Goal: Transaction & Acquisition: Book appointment/travel/reservation

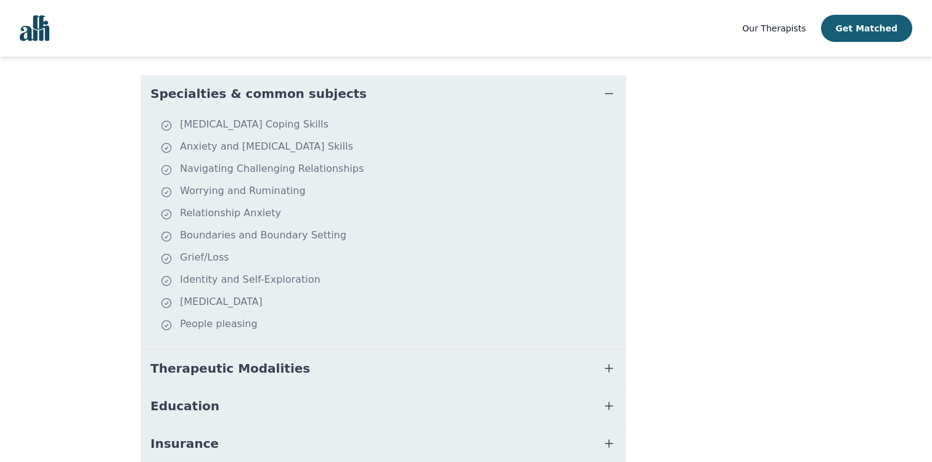
scroll to position [322, 0]
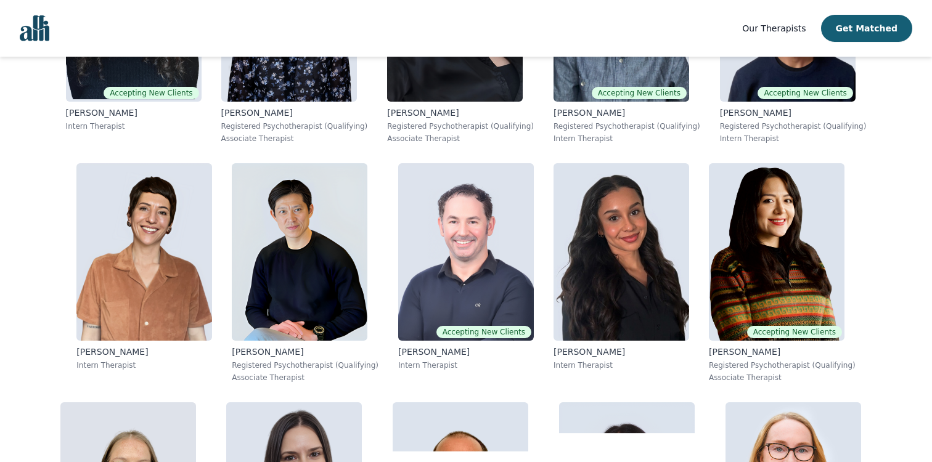
scroll to position [2347, 0]
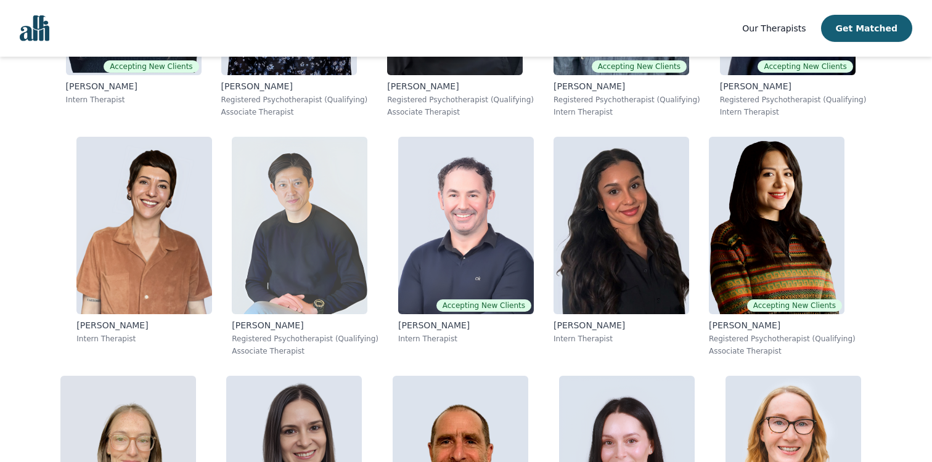
click at [298, 258] on img at bounding box center [300, 226] width 136 height 178
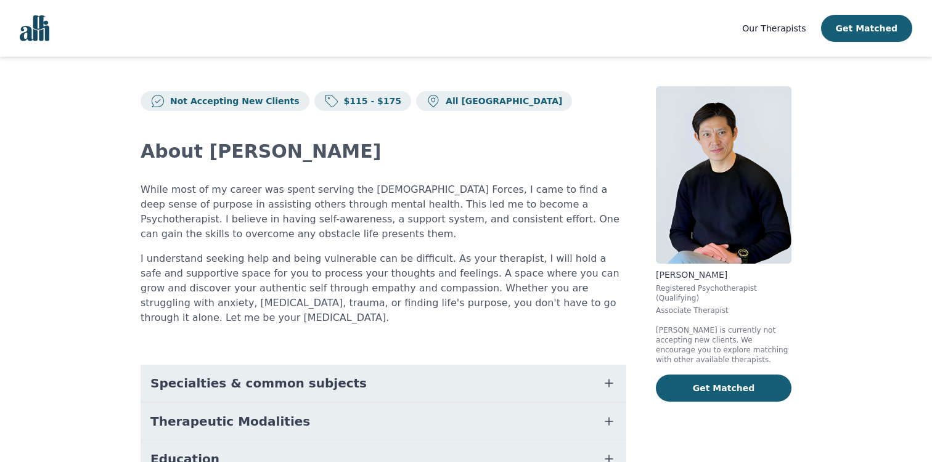
click at [258, 376] on span "Specialties & common subjects" at bounding box center [258, 383] width 216 height 17
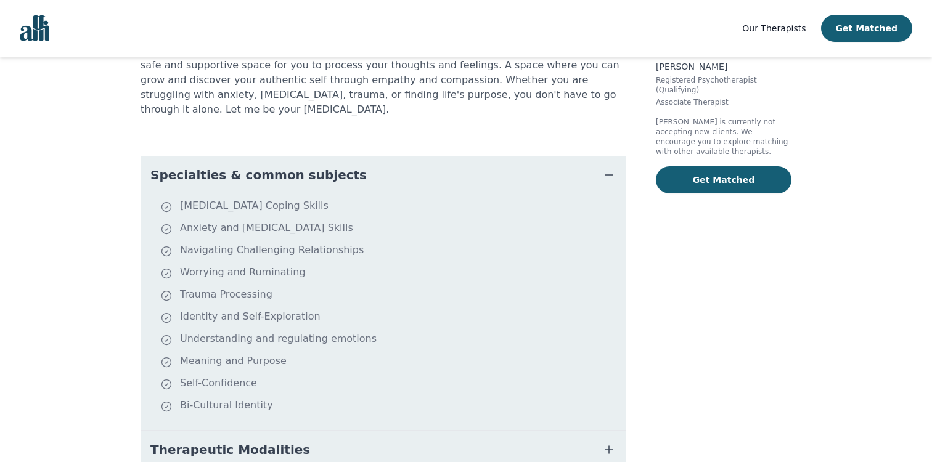
scroll to position [213, 0]
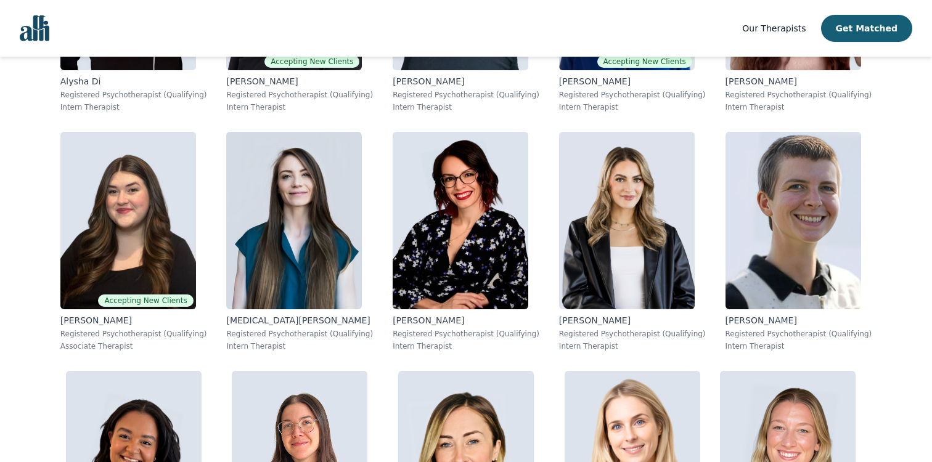
scroll to position [4766, 0]
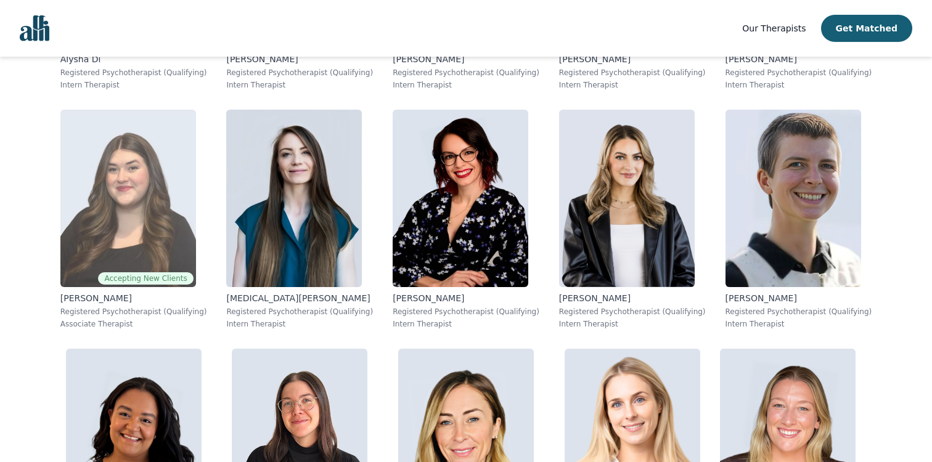
click at [111, 219] on img at bounding box center [128, 199] width 136 height 178
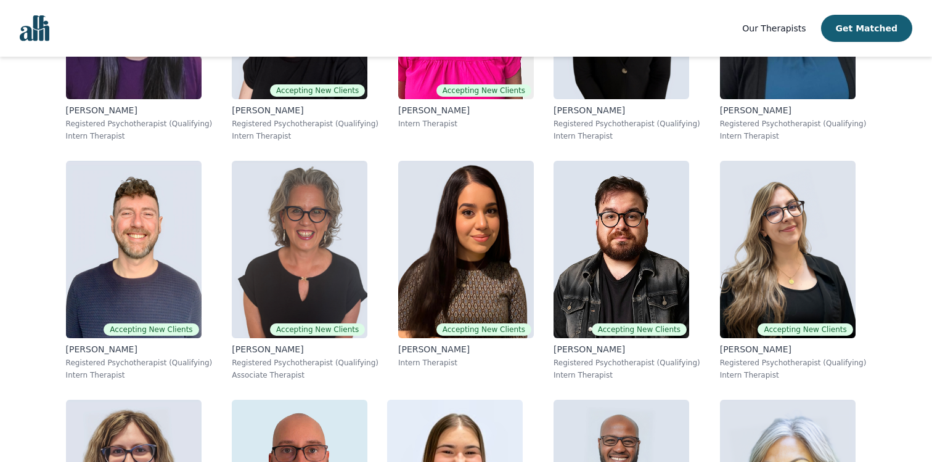
scroll to position [5443, 0]
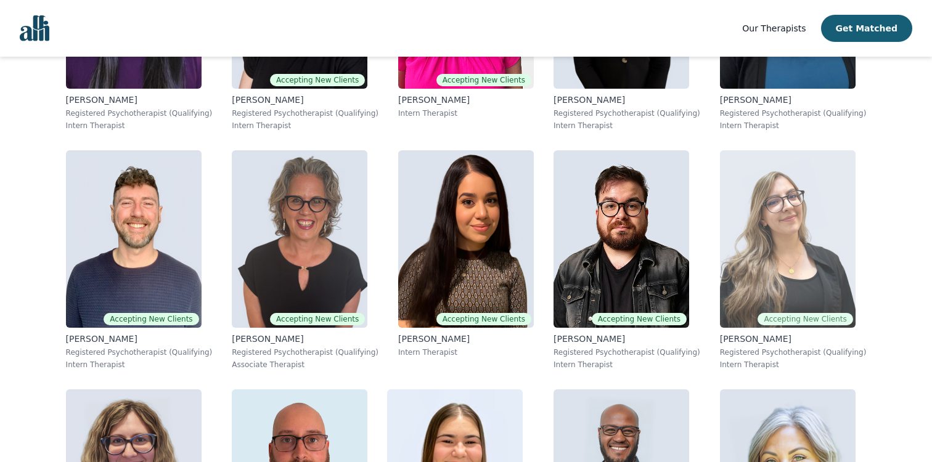
click at [732, 227] on img at bounding box center [788, 239] width 136 height 178
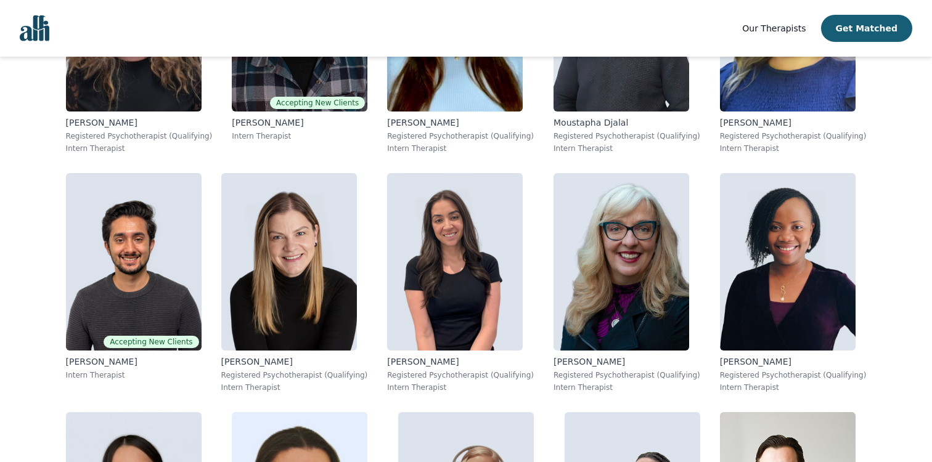
scroll to position [5903, 0]
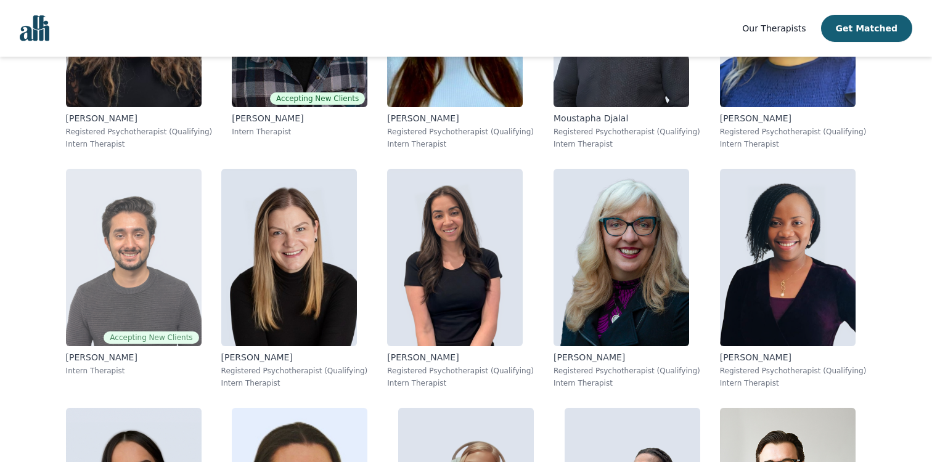
click at [184, 252] on img at bounding box center [134, 258] width 136 height 178
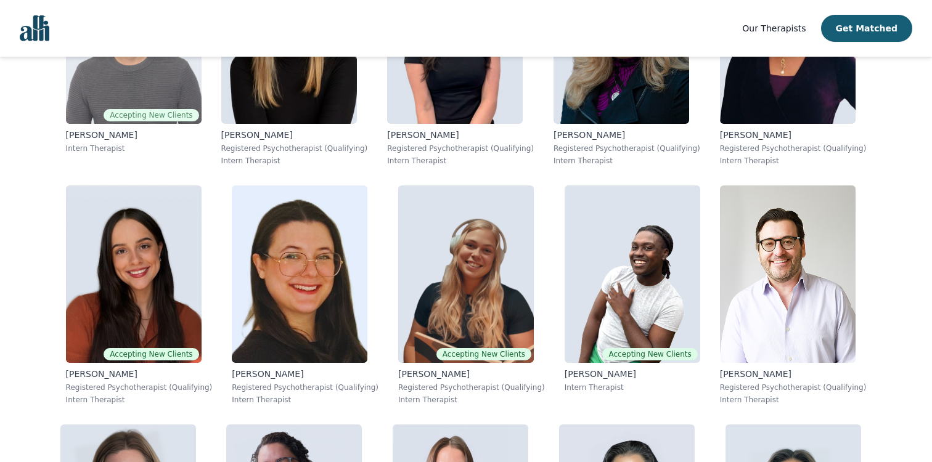
scroll to position [6129, 0]
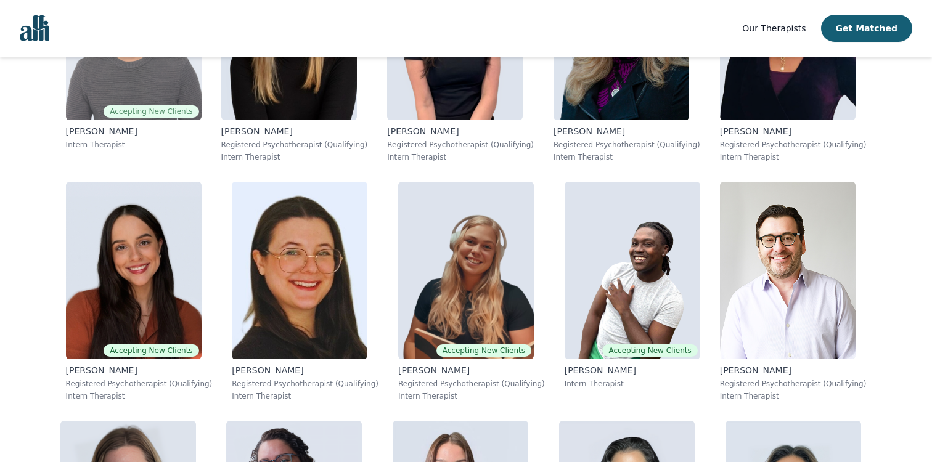
click at [184, 252] on img at bounding box center [134, 271] width 136 height 178
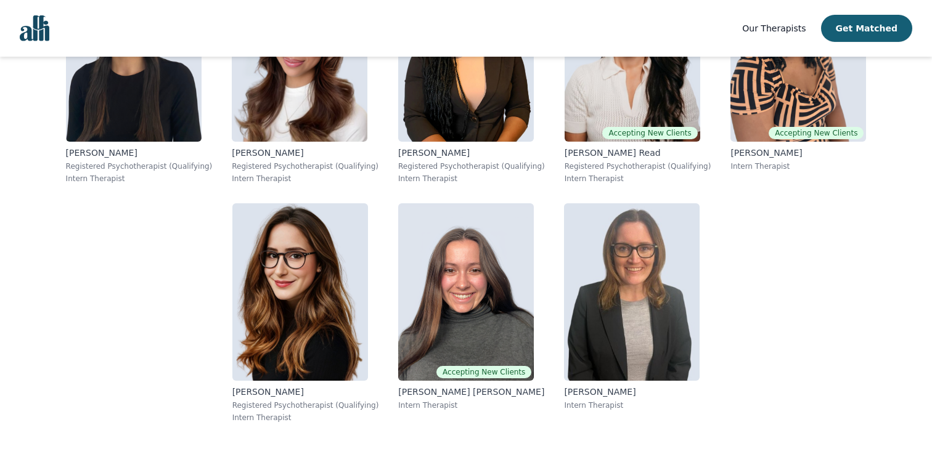
scroll to position [7573, 0]
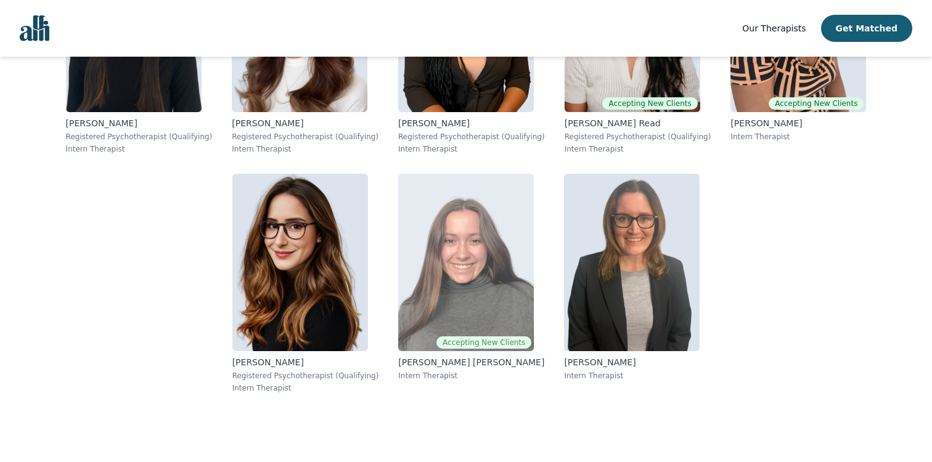
click at [494, 254] on img at bounding box center [466, 263] width 136 height 178
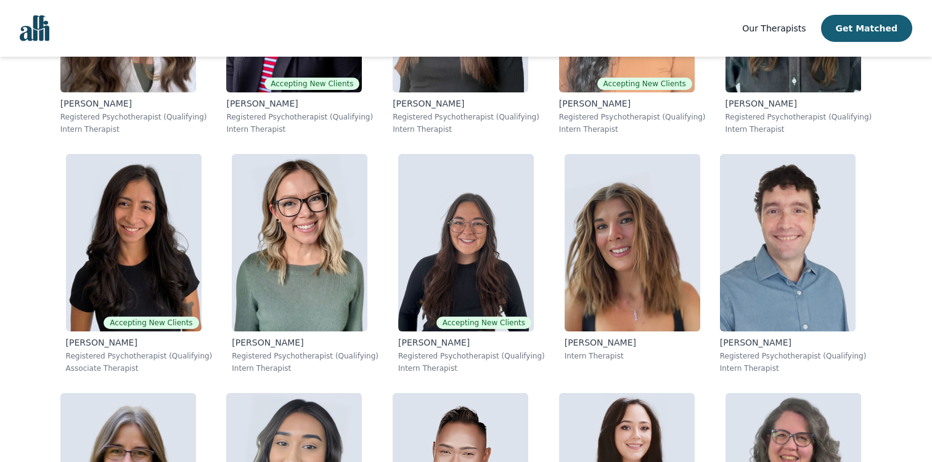
scroll to position [6629, 0]
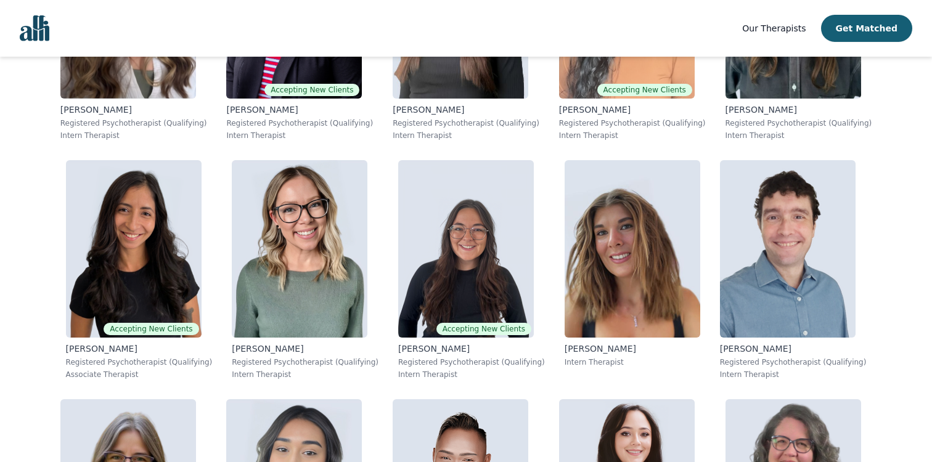
click at [33, 31] on img "Global" at bounding box center [35, 28] width 30 height 26
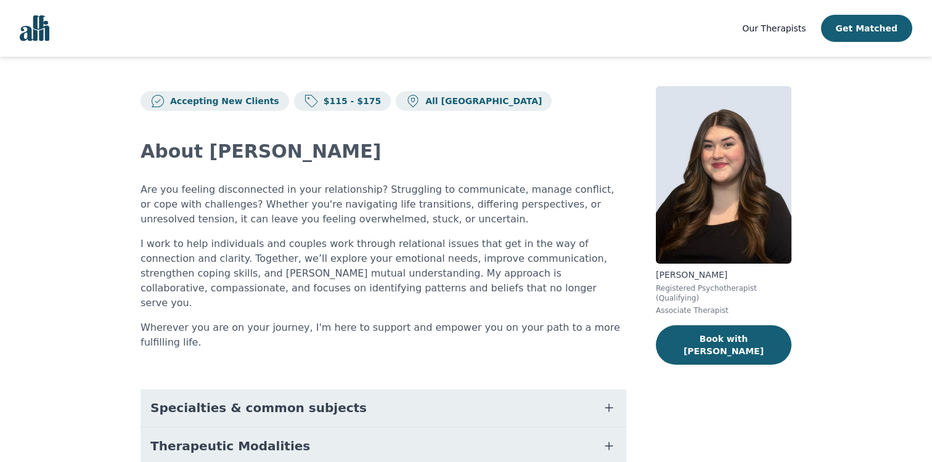
click at [373, 390] on button "Specialties & common subjects" at bounding box center [384, 408] width 486 height 37
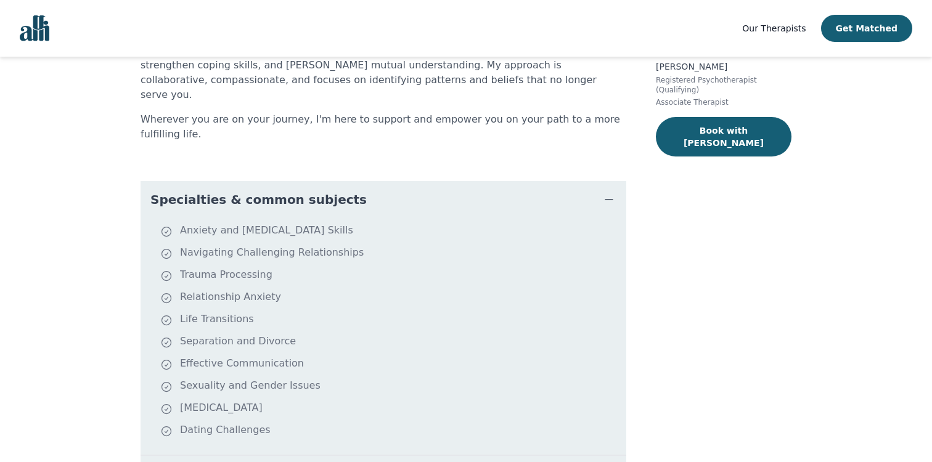
scroll to position [208, 0]
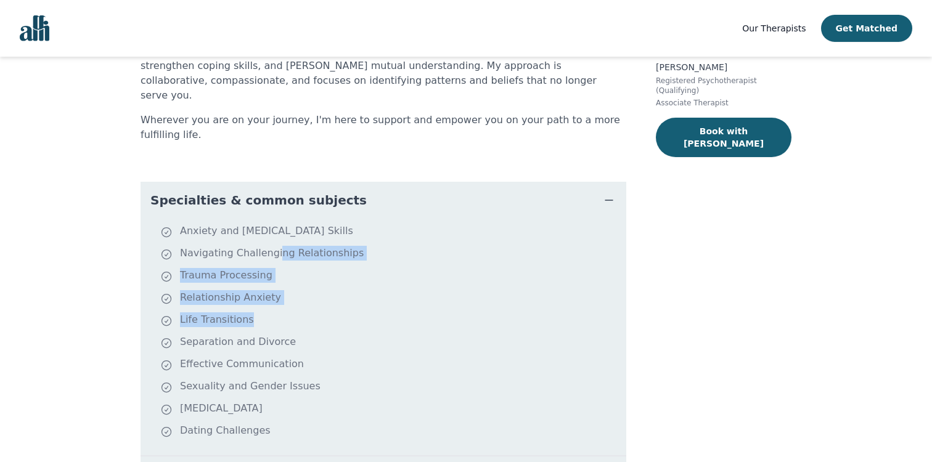
drag, startPoint x: 274, startPoint y: 223, endPoint x: 289, endPoint y: 303, distance: 82.0
click at [289, 303] on ul "Anxiety and [MEDICAL_DATA] Skills Navigating Challenging Relationships Trauma P…" at bounding box center [383, 337] width 476 height 227
click at [289, 303] on ul "Anxiety and Stress Management Skills Navigating Challenging Relationships Traum…" at bounding box center [383, 337] width 476 height 227
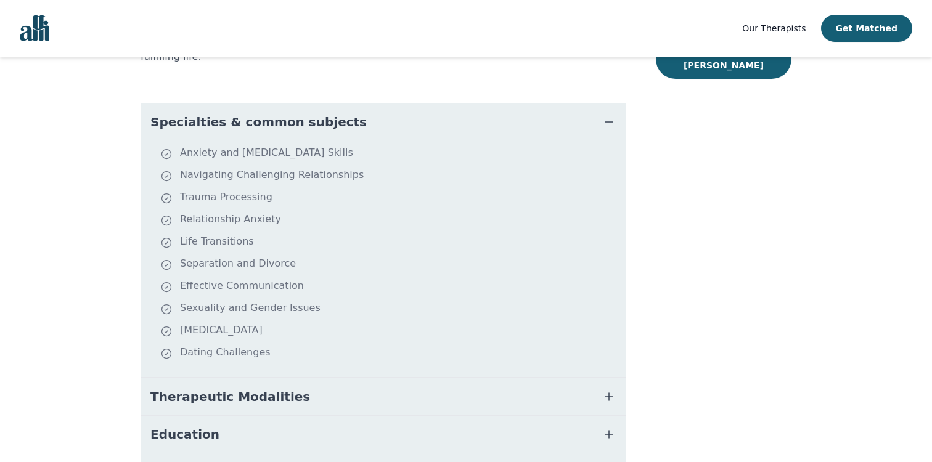
scroll to position [344, 0]
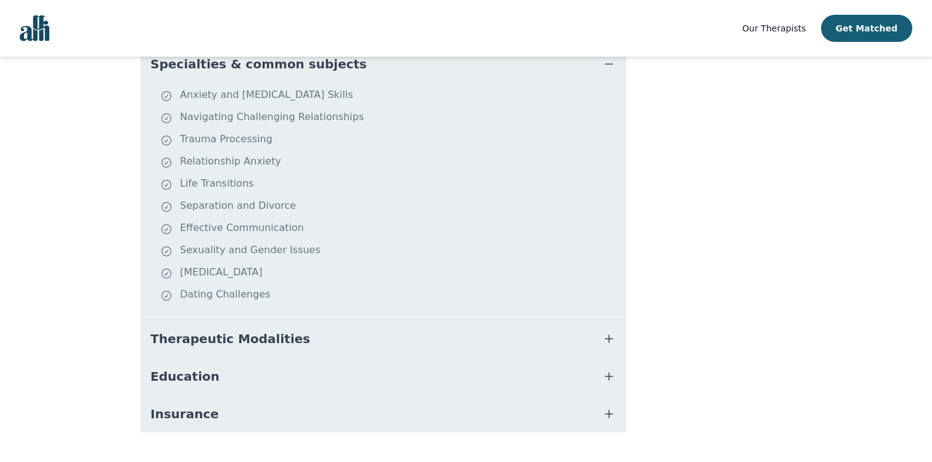
click at [178, 330] on span "Therapeutic Modalities" at bounding box center [230, 338] width 160 height 17
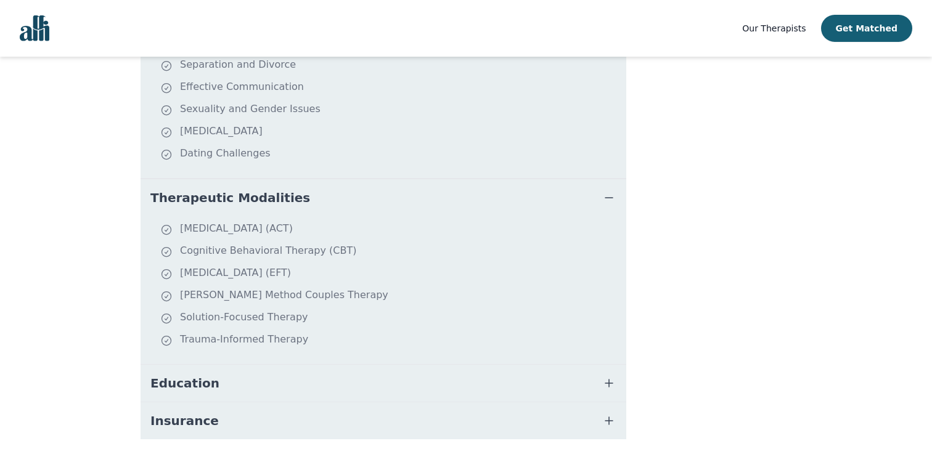
scroll to position [492, 0]
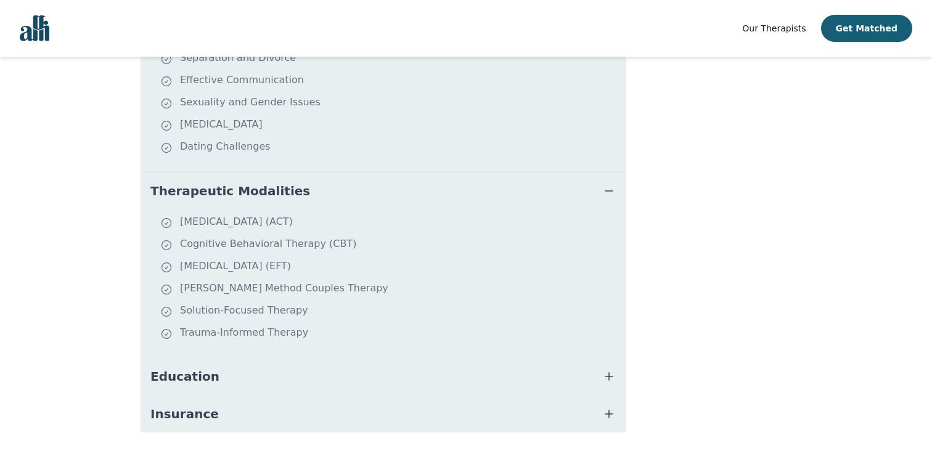
click at [216, 358] on button "Education" at bounding box center [384, 376] width 486 height 37
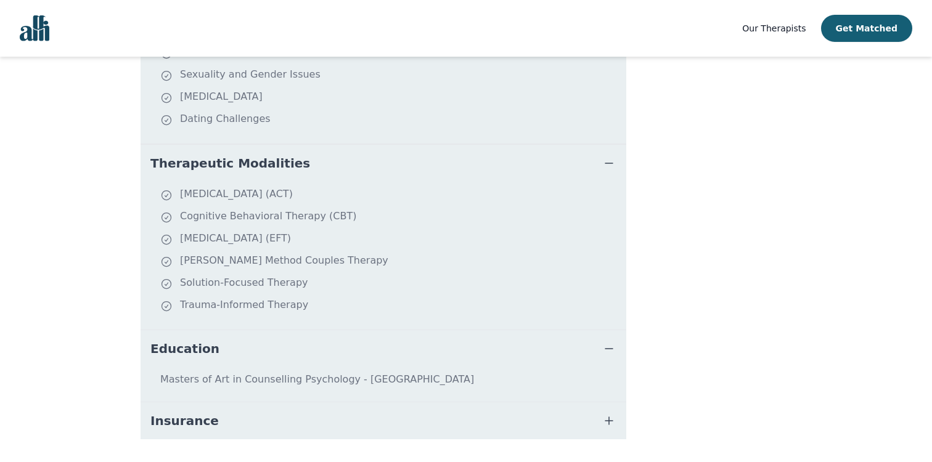
scroll to position [526, 0]
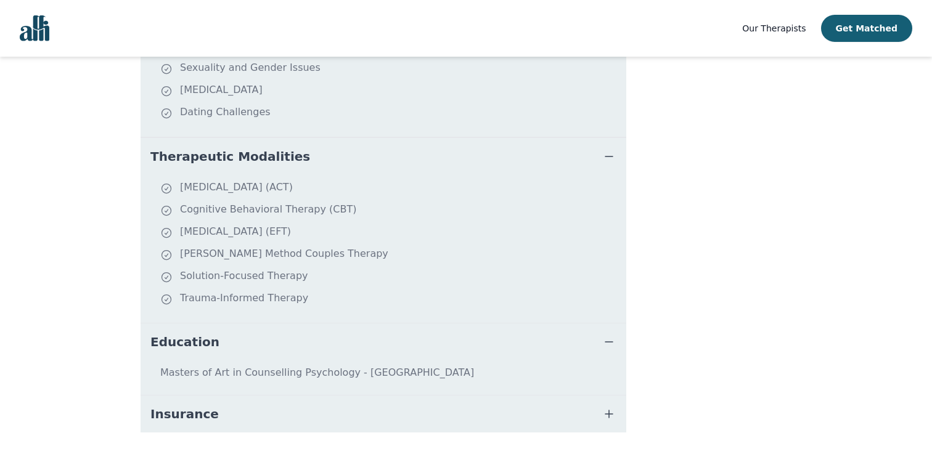
click at [220, 396] on button "Insurance" at bounding box center [384, 414] width 486 height 37
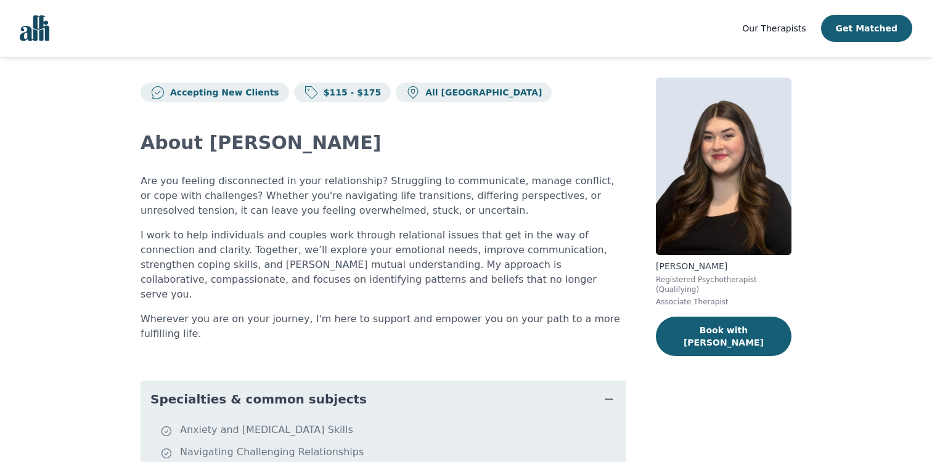
scroll to position [7, 0]
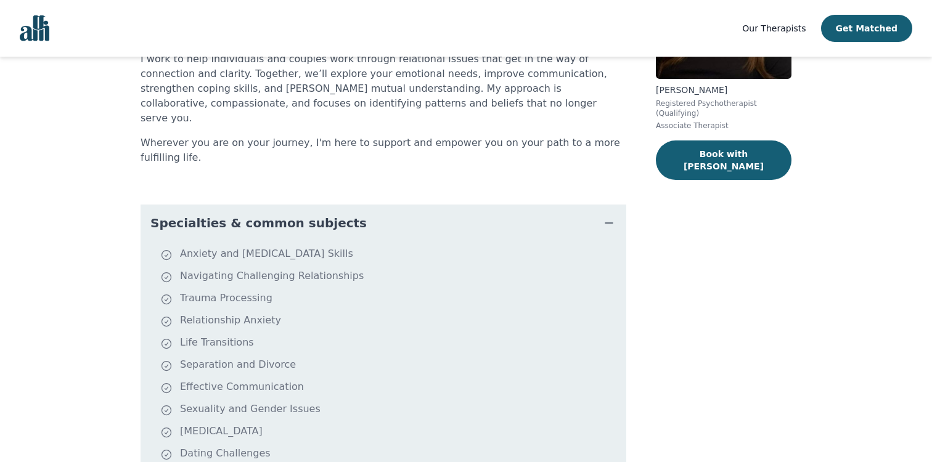
scroll to position [186, 0]
drag, startPoint x: 192, startPoint y: 288, endPoint x: 246, endPoint y: 290, distance: 53.7
click at [246, 312] on li "Relationship Anxiety" at bounding box center [390, 320] width 461 height 17
drag, startPoint x: 200, startPoint y: 272, endPoint x: 248, endPoint y: 272, distance: 48.1
click at [249, 290] on li "Trauma Processing" at bounding box center [390, 298] width 461 height 17
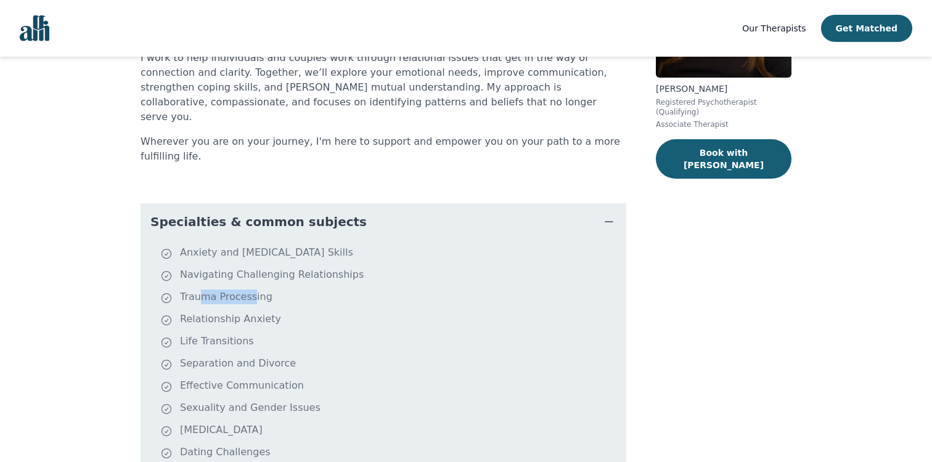
click at [355, 356] on li "Separation and Divorce" at bounding box center [390, 364] width 461 height 17
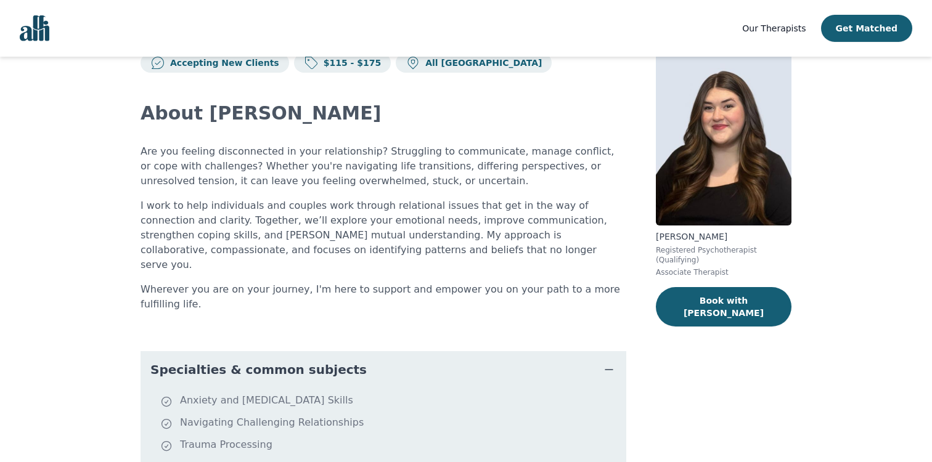
scroll to position [0, 0]
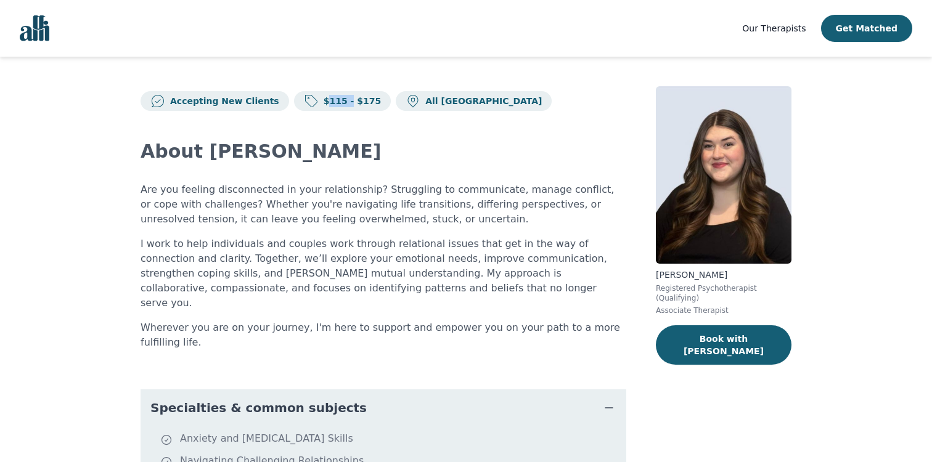
drag, startPoint x: 316, startPoint y: 104, endPoint x: 333, endPoint y: 104, distance: 17.3
click at [333, 104] on p "$115 - $175" at bounding box center [350, 101] width 63 height 12
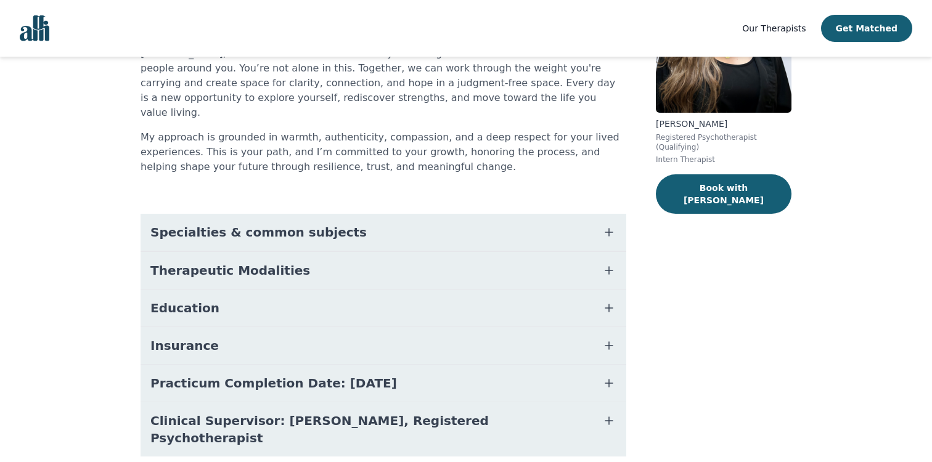
scroll to position [155, 0]
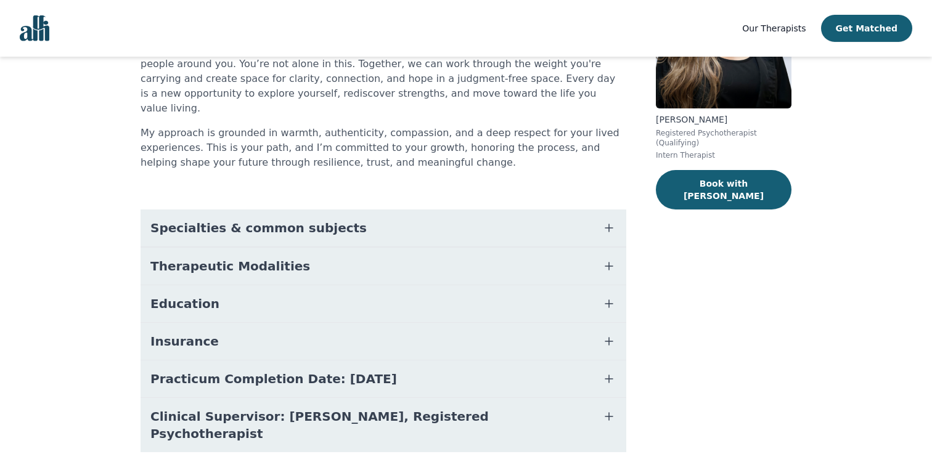
click at [216, 219] on span "Specialties & common subjects" at bounding box center [258, 227] width 216 height 17
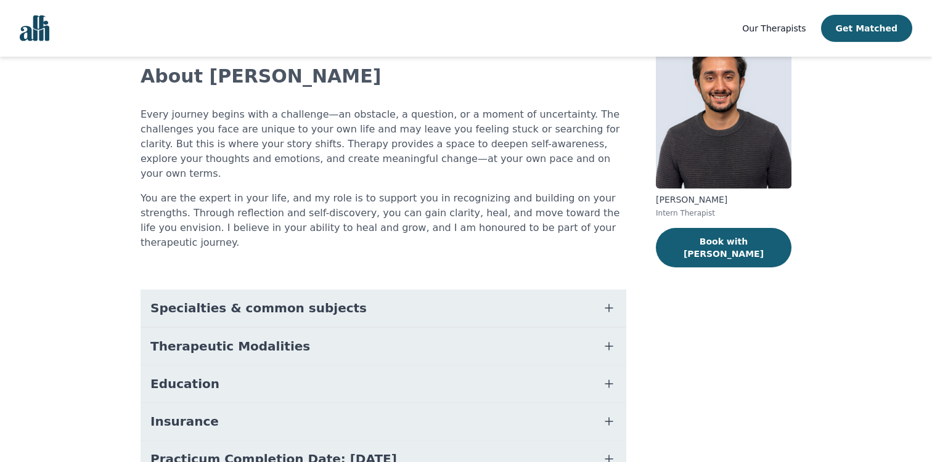
scroll to position [76, 0]
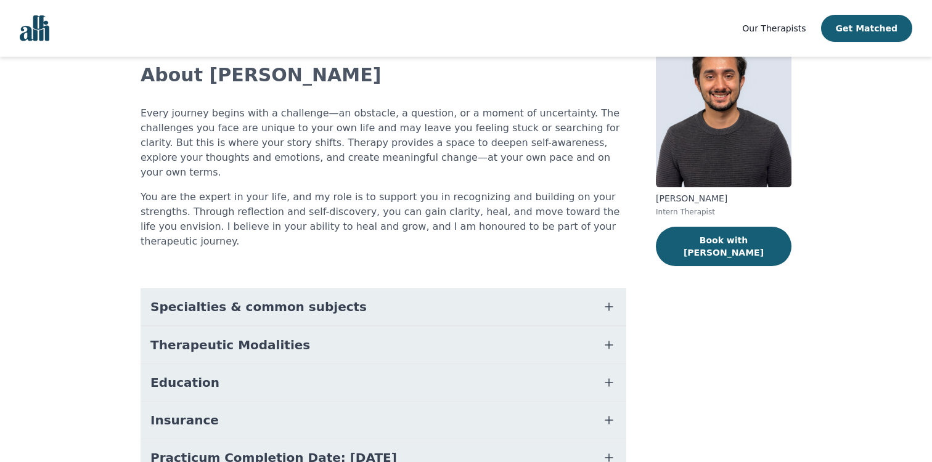
click at [418, 289] on button "Specialties & common subjects" at bounding box center [384, 307] width 486 height 37
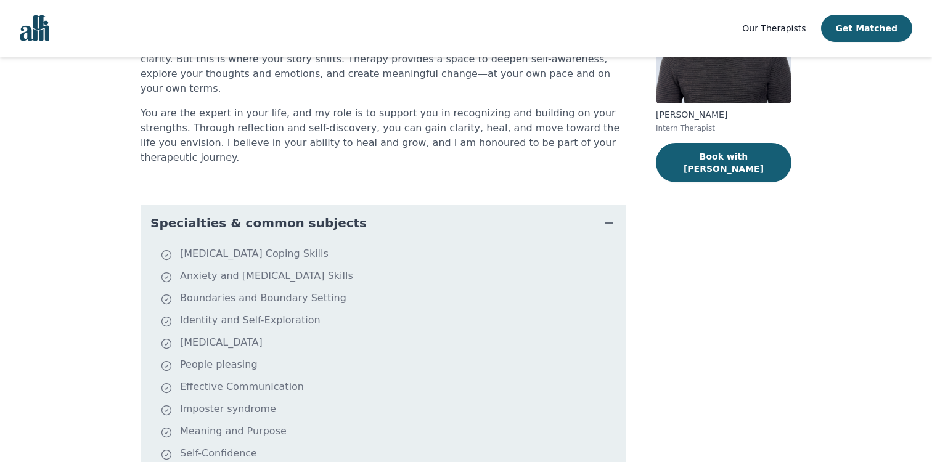
scroll to position [157, 0]
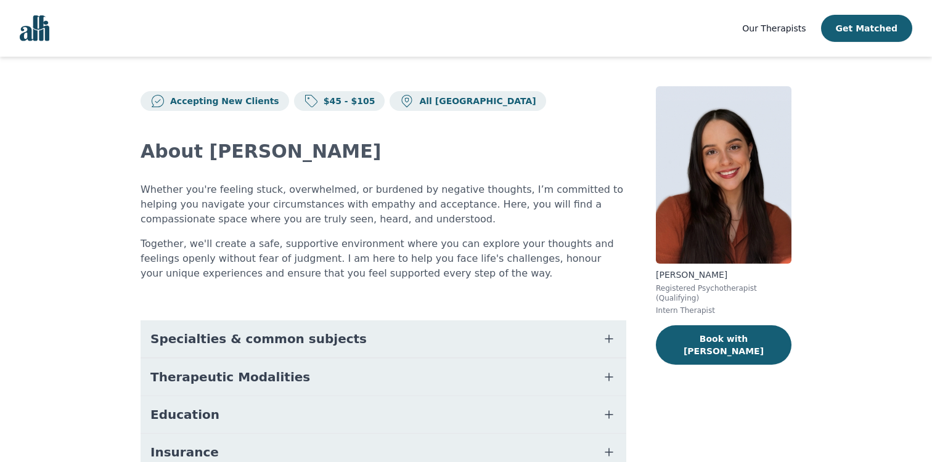
click at [445, 335] on button "Specialties & common subjects" at bounding box center [384, 339] width 486 height 37
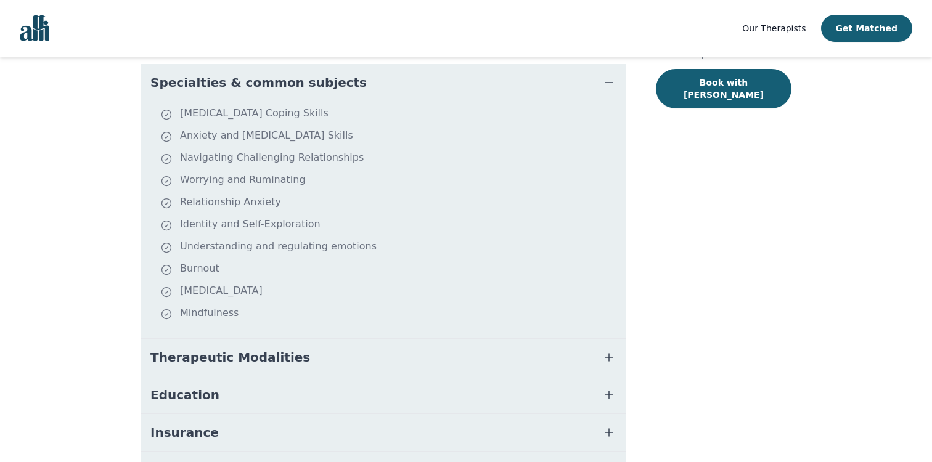
scroll to position [263, 0]
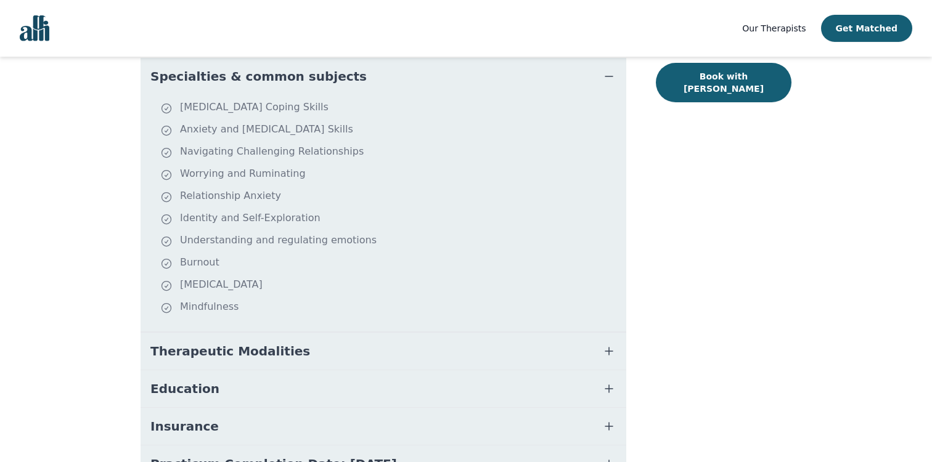
click at [385, 351] on button "Therapeutic Modalities" at bounding box center [384, 351] width 486 height 37
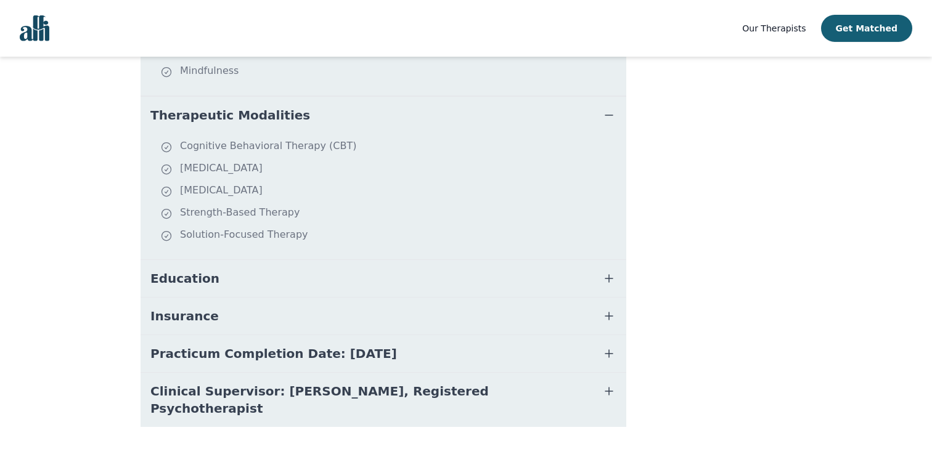
scroll to position [499, 0]
click at [407, 356] on button "Practicum Completion Date: [DATE]" at bounding box center [384, 353] width 486 height 37
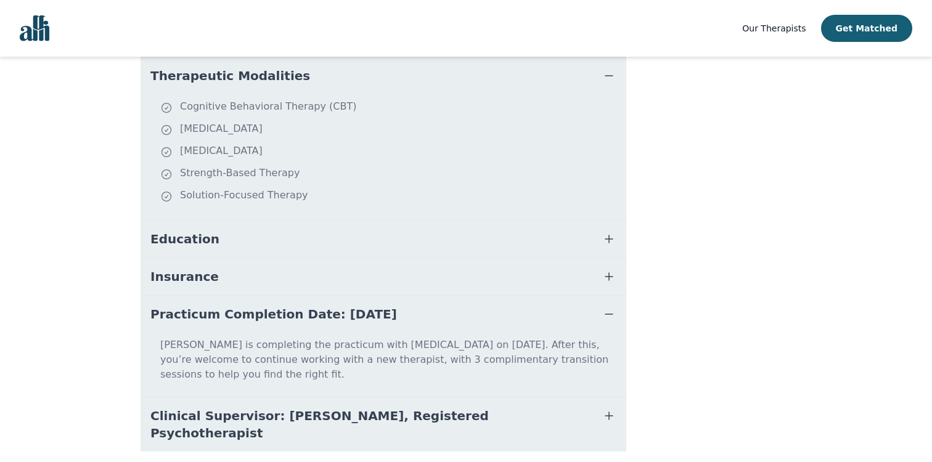
scroll to position [538, 0]
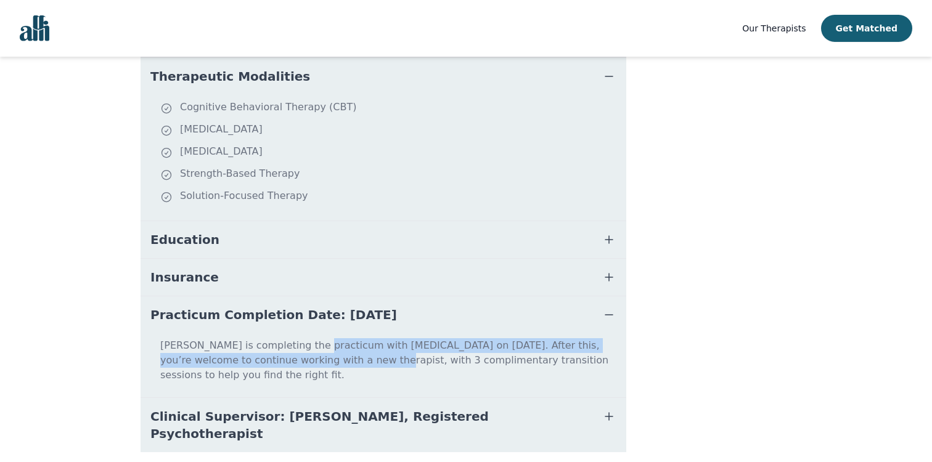
drag, startPoint x: 305, startPoint y: 346, endPoint x: 320, endPoint y: 362, distance: 22.7
click at [319, 362] on p "Laura is completing the practicum with Alli on 2025-12-19. After this, you’re w…" at bounding box center [383, 365] width 476 height 54
click at [320, 362] on p "Laura is completing the practicum with Alli on 2025-12-19. After this, you’re w…" at bounding box center [383, 365] width 476 height 54
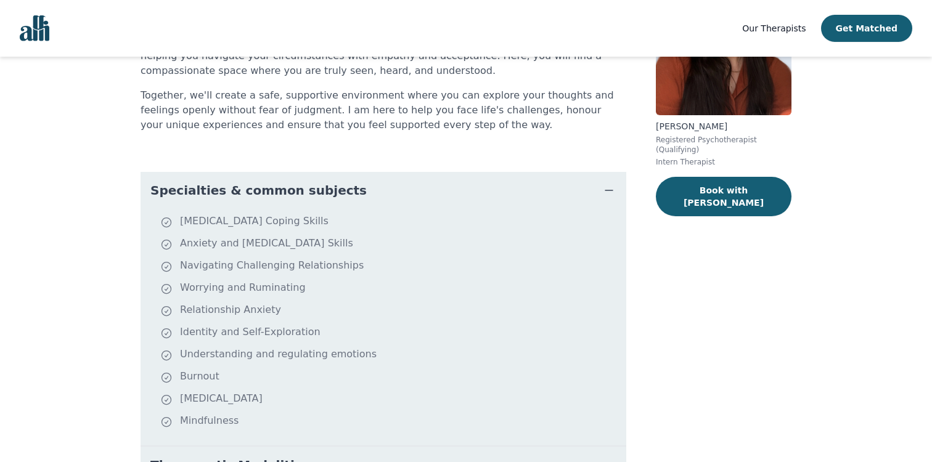
scroll to position [165, 0]
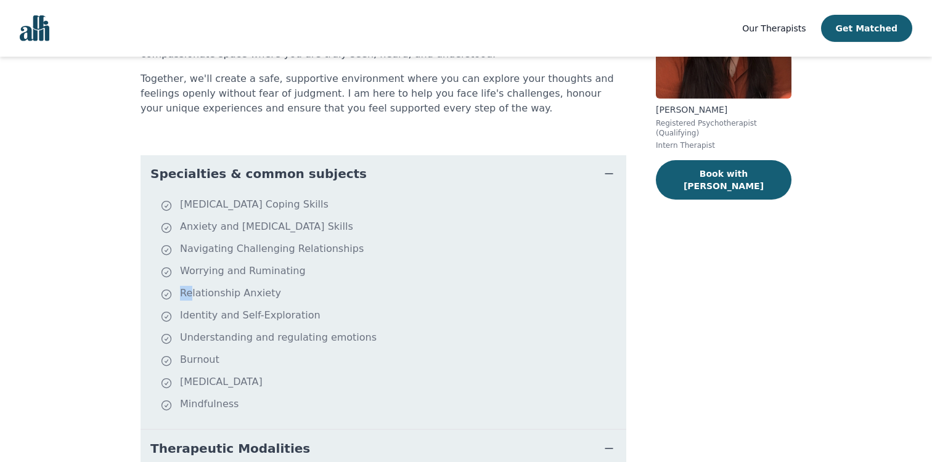
drag, startPoint x: 190, startPoint y: 292, endPoint x: 276, endPoint y: 294, distance: 85.7
click at [276, 294] on li "Relationship Anxiety" at bounding box center [390, 294] width 461 height 17
click at [320, 292] on li "Relationship Anxiety" at bounding box center [390, 294] width 461 height 17
drag, startPoint x: 181, startPoint y: 227, endPoint x: 305, endPoint y: 227, distance: 123.9
click at [305, 227] on li "Anxiety and [MEDICAL_DATA] Skills" at bounding box center [390, 227] width 461 height 17
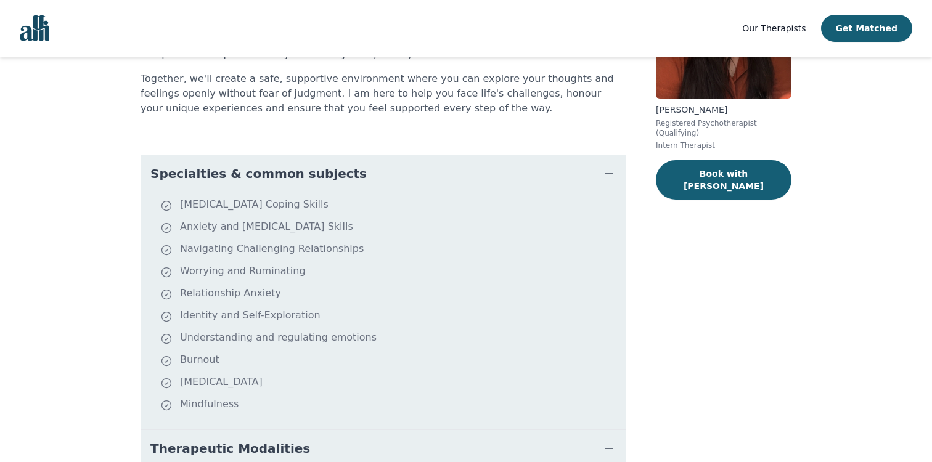
click at [628, 343] on div "Accepting New Clients $45 - $105 All Canada About Laura Whether you're feeling …" at bounding box center [466, 387] width 710 height 993
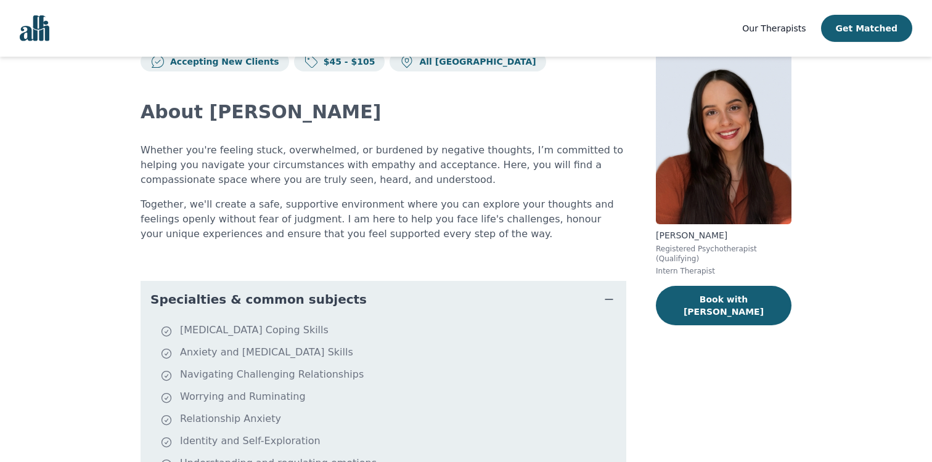
scroll to position [0, 0]
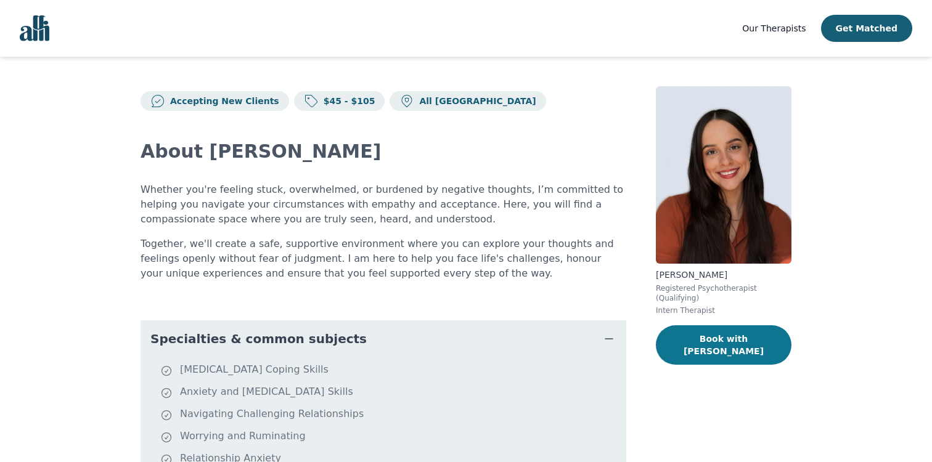
click at [724, 344] on button "Book with Laura" at bounding box center [724, 345] width 136 height 39
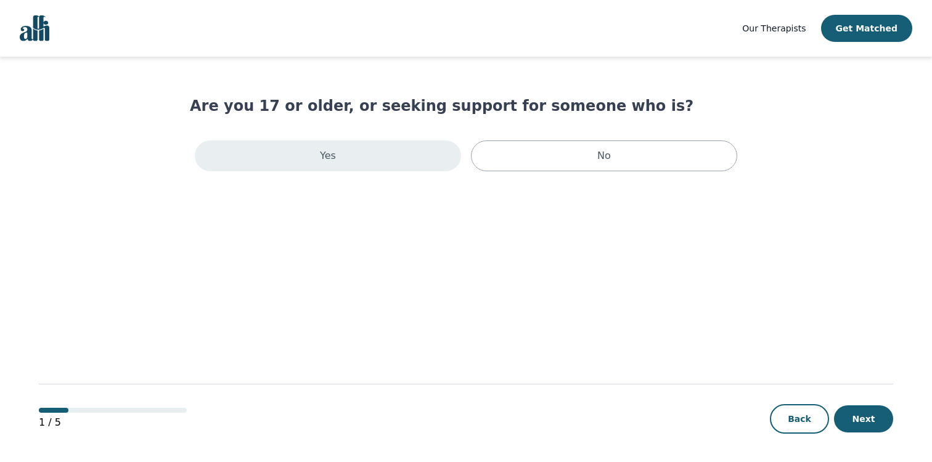
click at [399, 162] on div "Yes" at bounding box center [328, 156] width 266 height 31
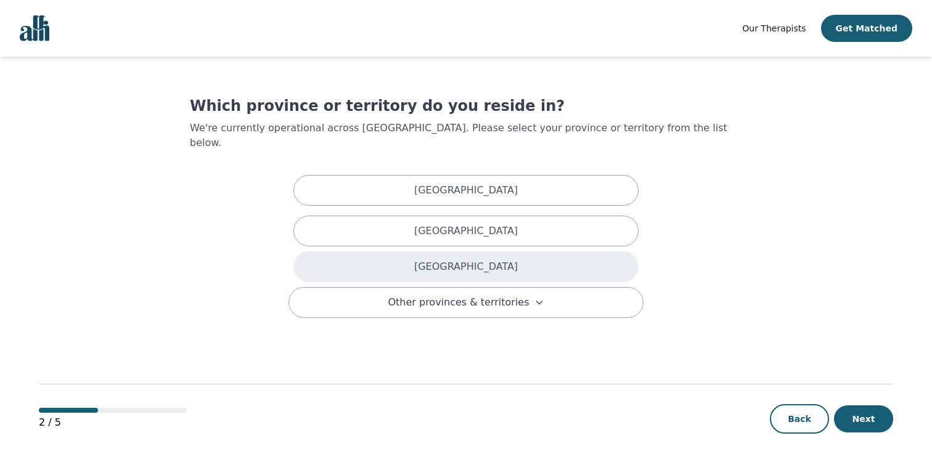
click at [520, 252] on div "[GEOGRAPHIC_DATA]" at bounding box center [465, 267] width 345 height 31
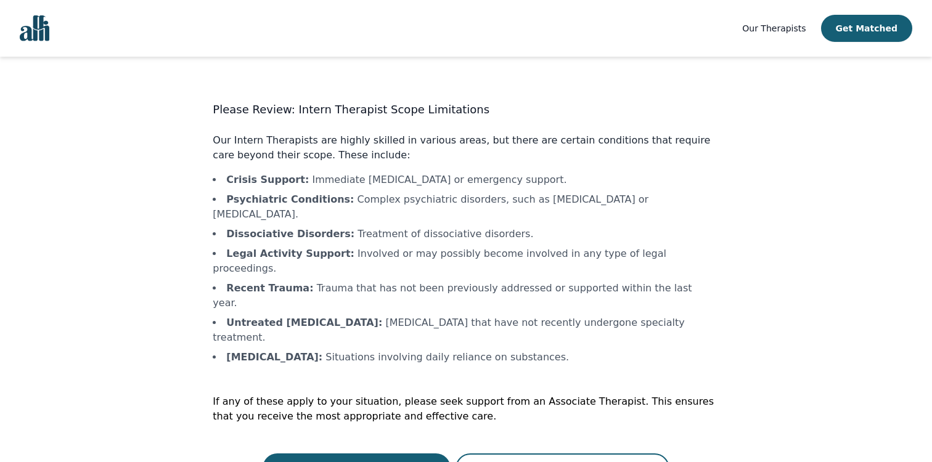
scroll to position [1, 0]
click at [371, 453] on button "Continue with a Intern Therapist" at bounding box center [357, 468] width 189 height 30
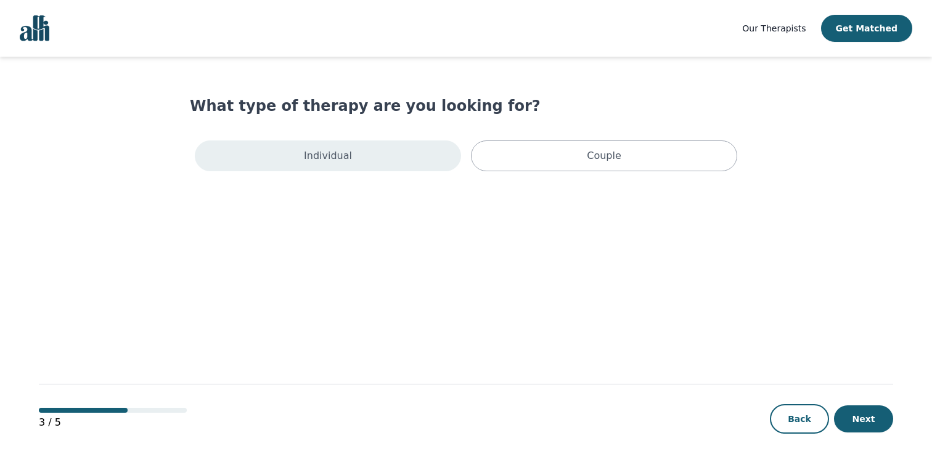
click at [384, 161] on div "Individual" at bounding box center [328, 156] width 266 height 31
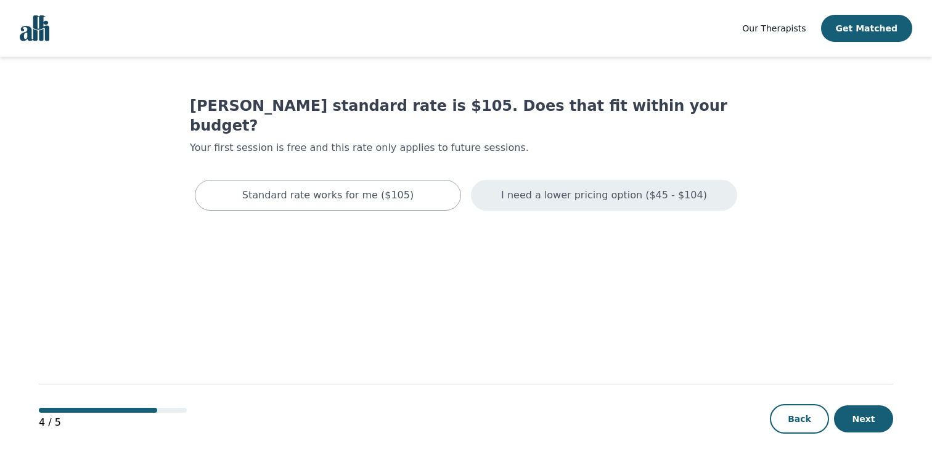
click at [602, 184] on div "I need a lower pricing option ($45 - $104)" at bounding box center [604, 195] width 266 height 31
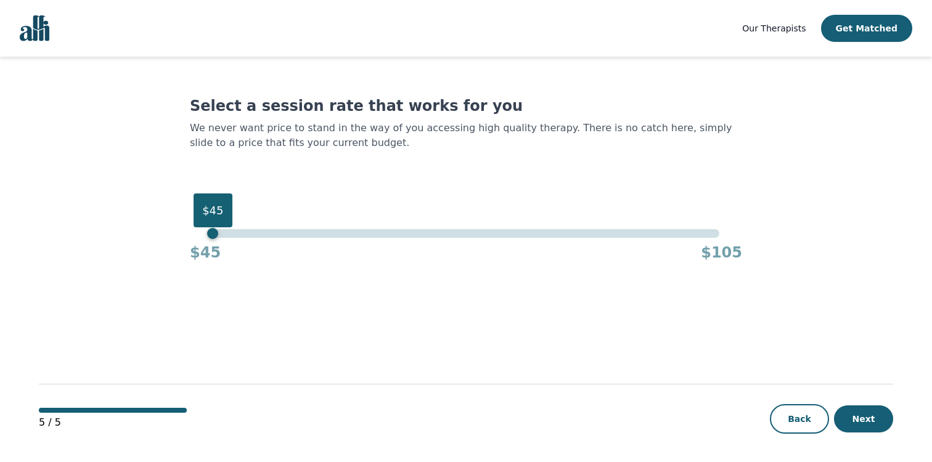
drag, startPoint x: 716, startPoint y: 232, endPoint x: 166, endPoint y: 230, distance: 549.9
click at [166, 231] on main "Select a session rate that works for you We never want price to stand in the wa…" at bounding box center [466, 260] width 854 height 407
click at [882, 418] on button "Next" at bounding box center [863, 419] width 59 height 27
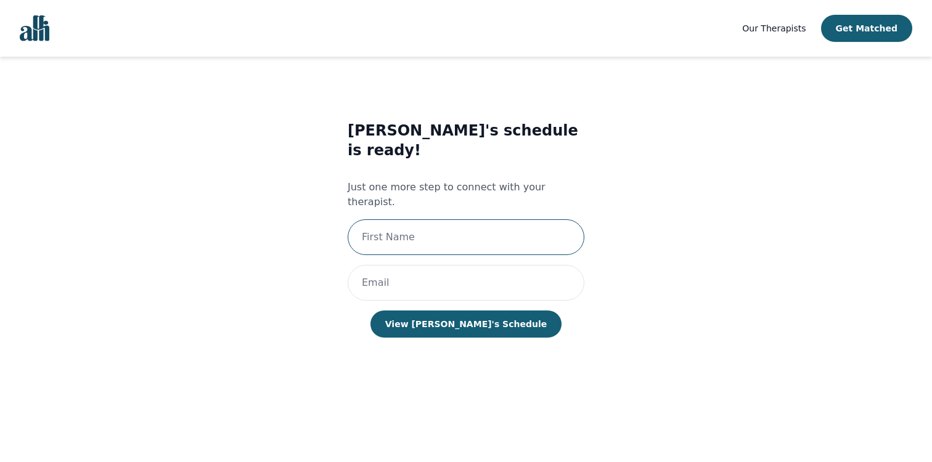
click at [539, 219] on input "text" at bounding box center [466, 237] width 237 height 36
type input "[PERSON_NAME]"
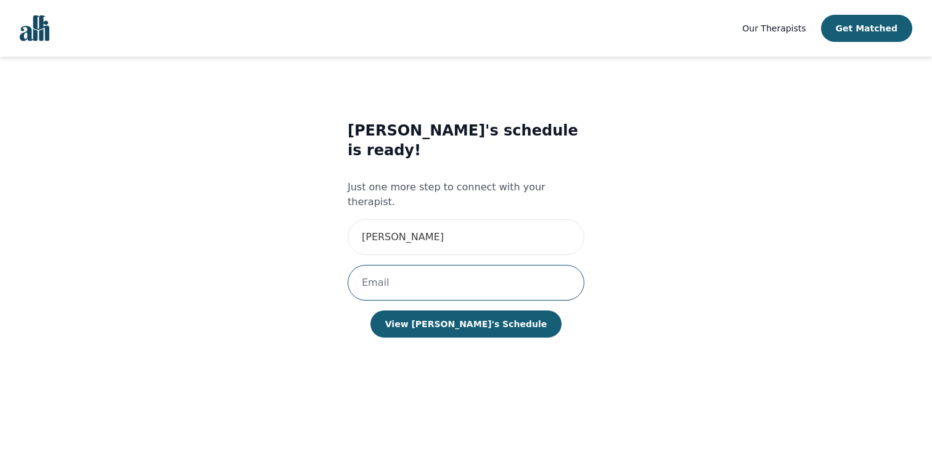
click at [462, 265] on input "email" at bounding box center [466, 283] width 237 height 36
type input "[EMAIL_ADDRESS][DOMAIN_NAME]"
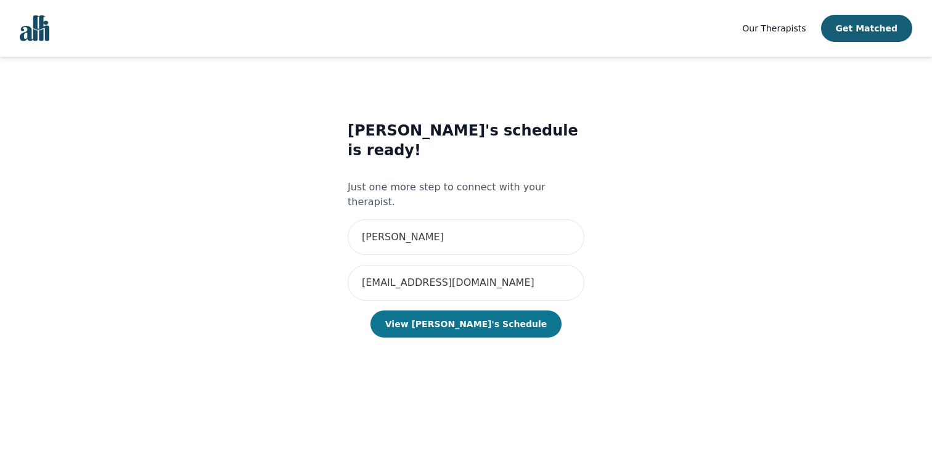
click at [469, 311] on button "View Laura's Schedule" at bounding box center [466, 324] width 191 height 27
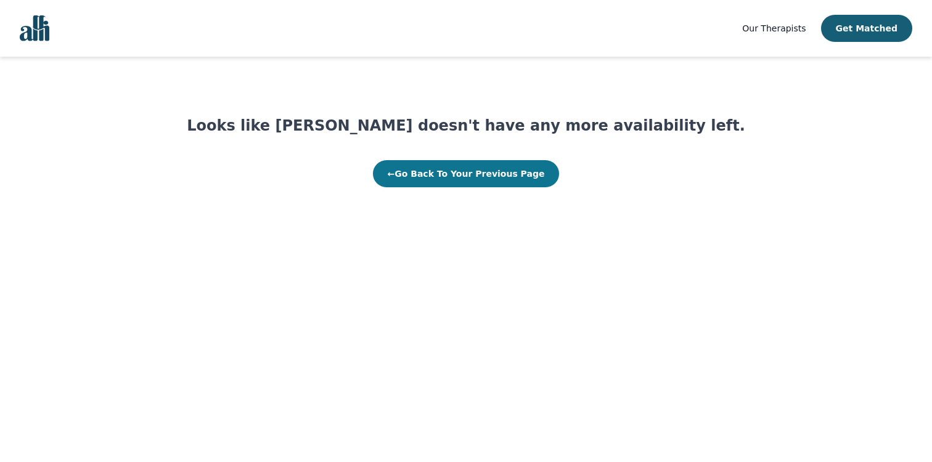
click at [492, 178] on button "← Go Back To Your Previous Page" at bounding box center [466, 173] width 187 height 27
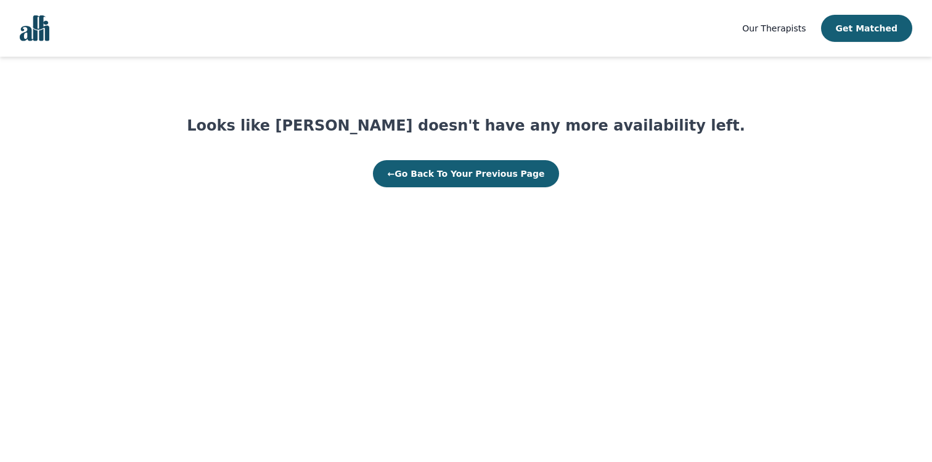
click at [492, 178] on button "← Go Back To Your Previous Page" at bounding box center [466, 173] width 187 height 27
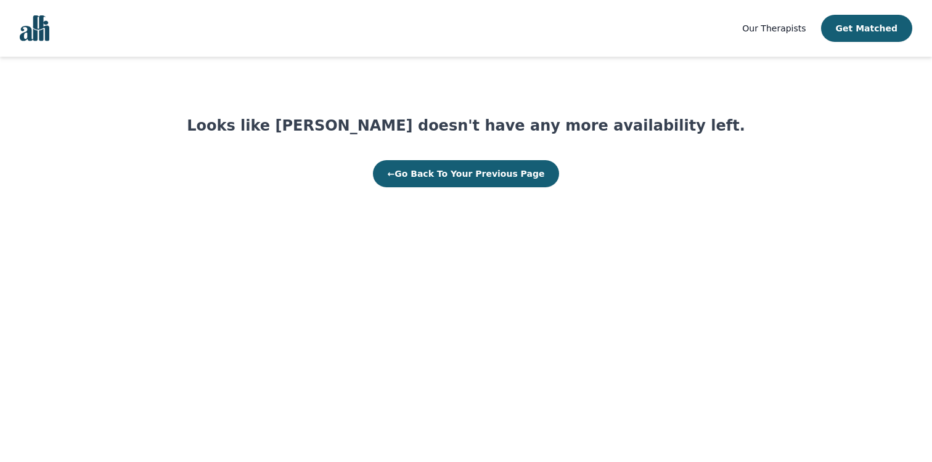
click at [492, 178] on button "← Go Back To Your Previous Page" at bounding box center [466, 173] width 187 height 27
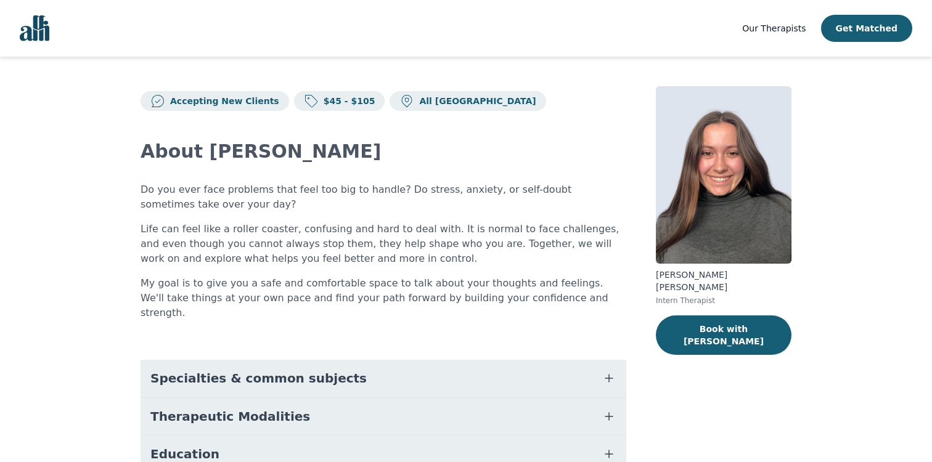
click at [376, 360] on button "Specialties & common subjects" at bounding box center [384, 378] width 486 height 37
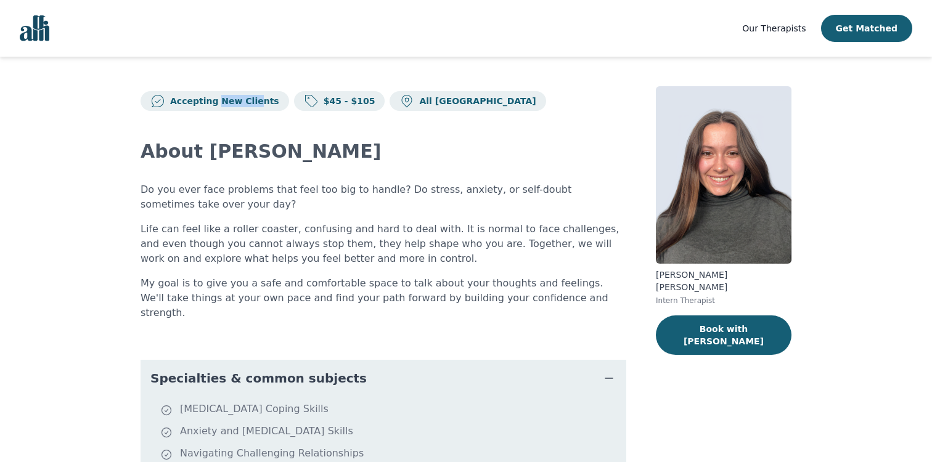
drag, startPoint x: 216, startPoint y: 104, endPoint x: 250, endPoint y: 99, distance: 34.2
click at [250, 99] on p "Accepting New Clients" at bounding box center [222, 101] width 114 height 12
click at [479, 225] on p "Life can feel like a roller coaster, confusing and hard to deal with. It is nor…" at bounding box center [384, 244] width 486 height 44
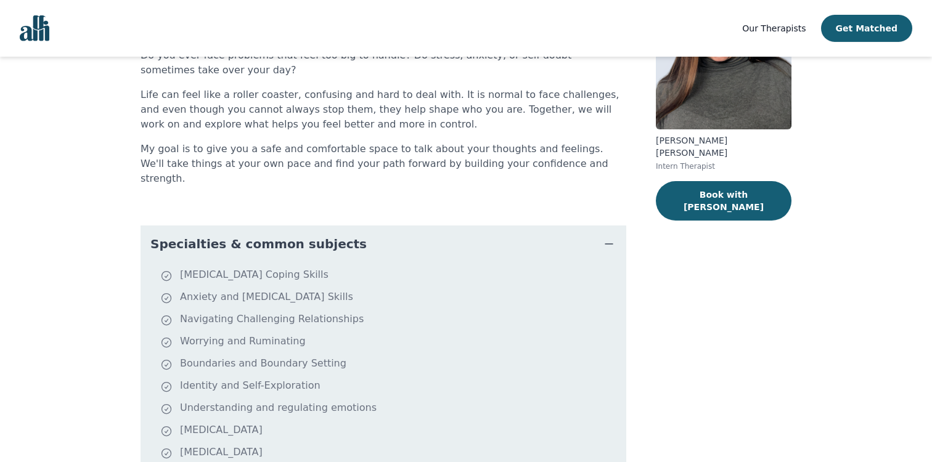
scroll to position [166, 0]
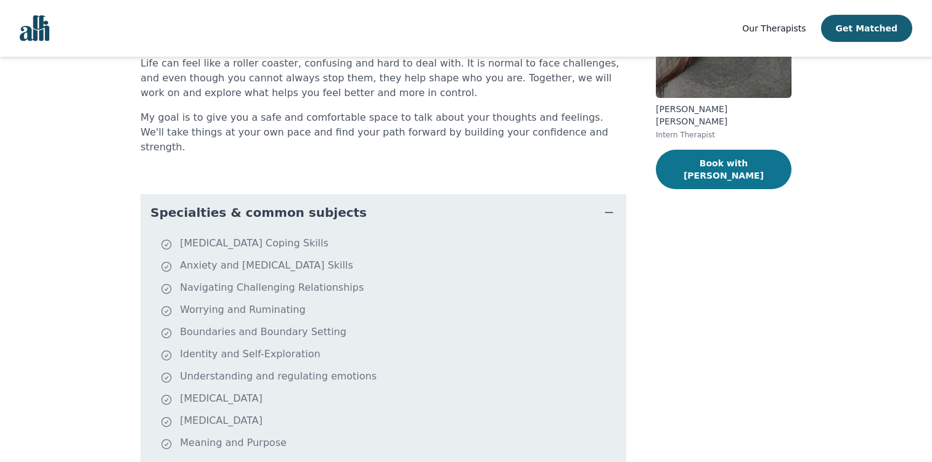
click at [706, 156] on button "Book with [PERSON_NAME]" at bounding box center [724, 169] width 136 height 39
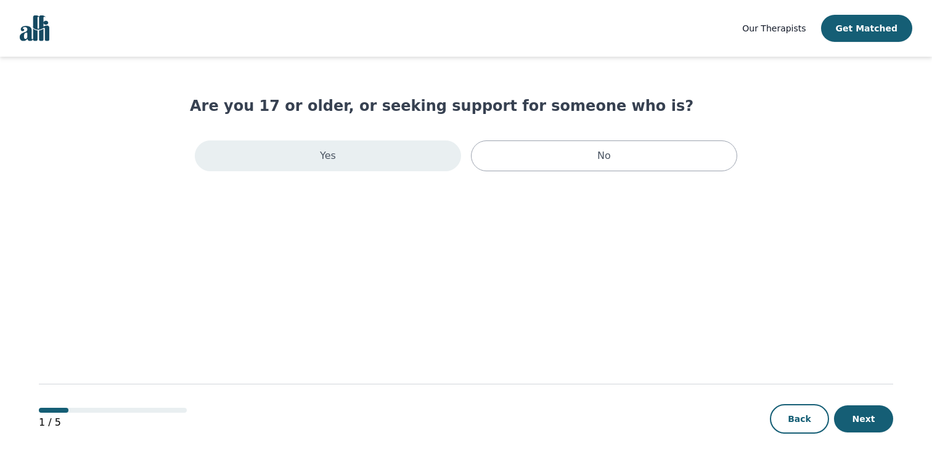
click at [428, 166] on div "Yes" at bounding box center [328, 156] width 266 height 31
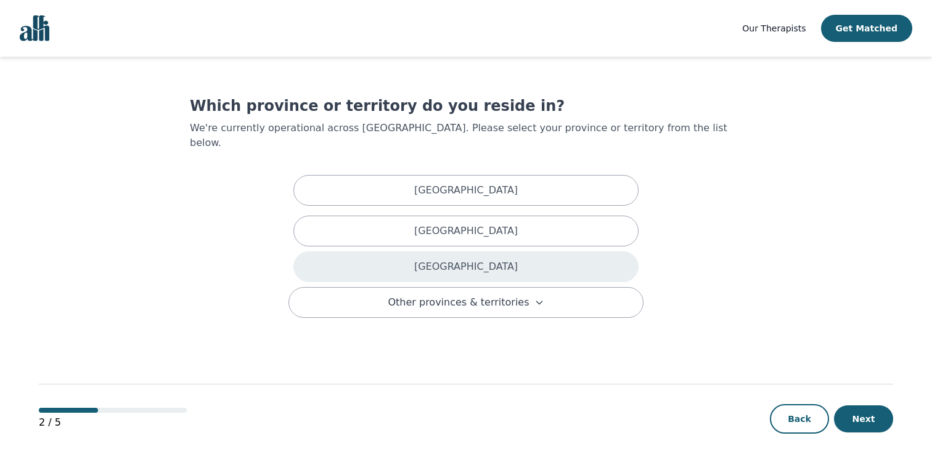
click at [456, 260] on p "[GEOGRAPHIC_DATA]" at bounding box center [466, 267] width 104 height 15
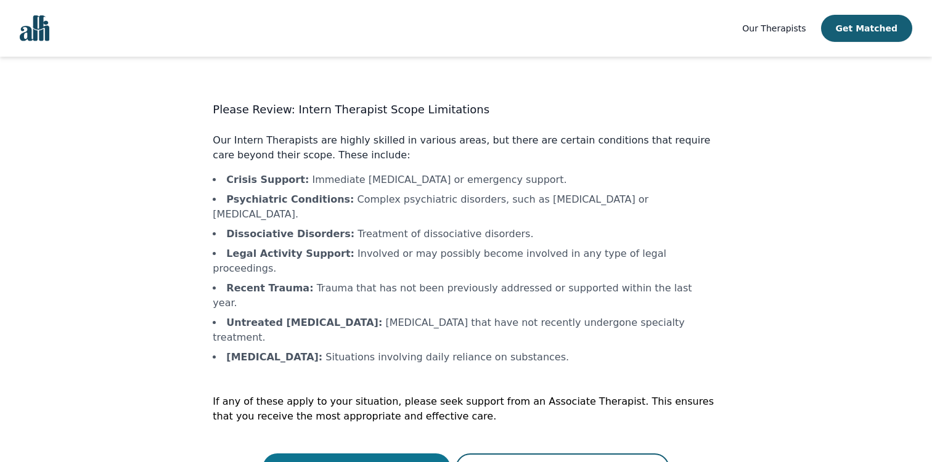
click at [369, 454] on button "Continue with a Intern Therapist" at bounding box center [357, 469] width 189 height 30
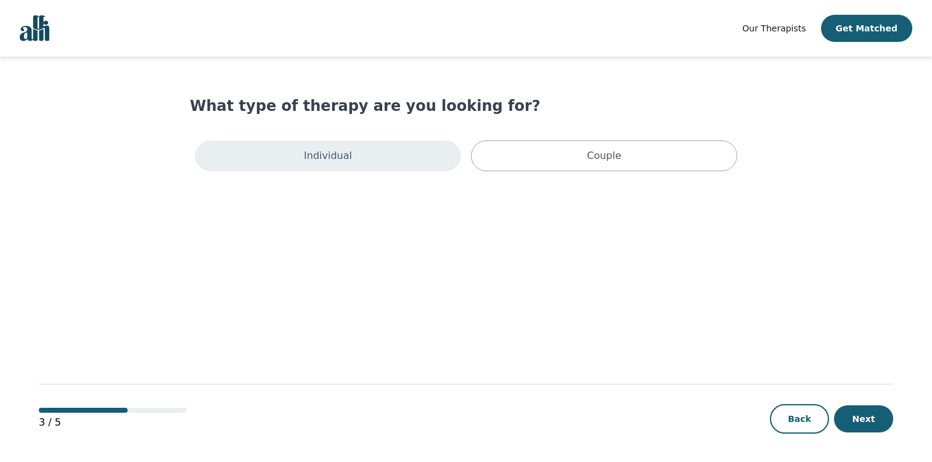
click at [400, 162] on div "Individual" at bounding box center [328, 156] width 266 height 31
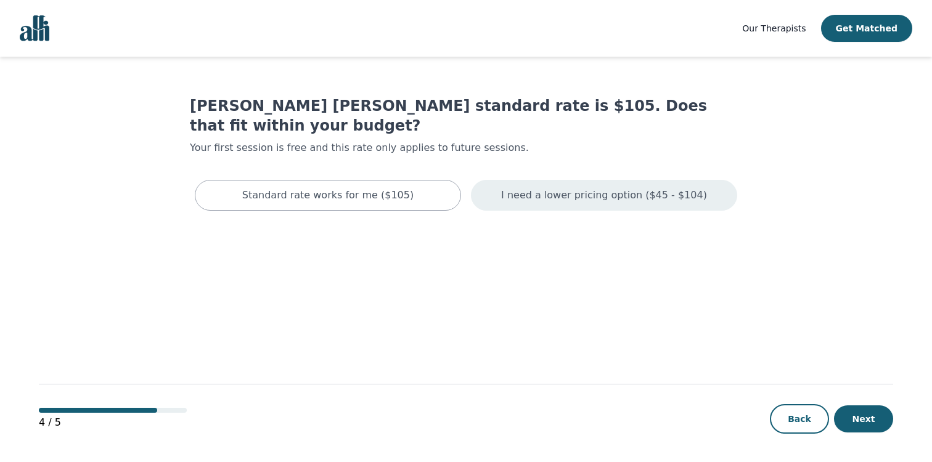
click at [536, 188] on p "I need a lower pricing option ($45 - $104)" at bounding box center [604, 195] width 206 height 15
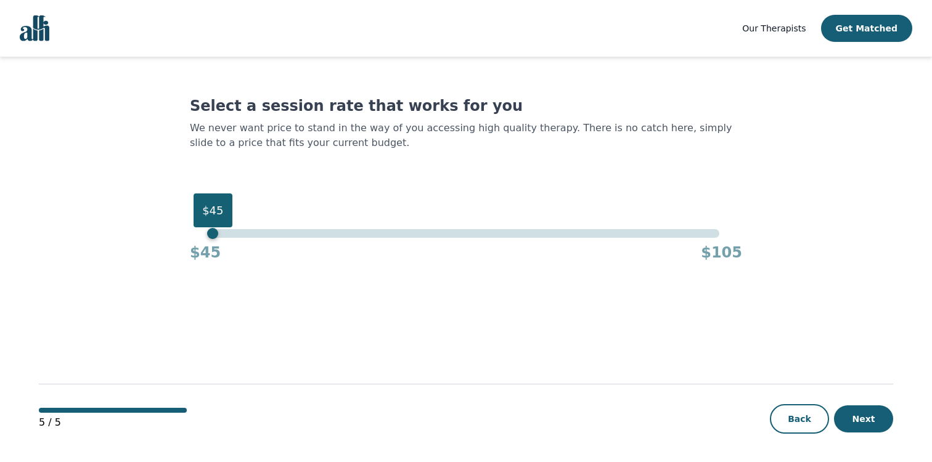
drag, startPoint x: 487, startPoint y: 237, endPoint x: 204, endPoint y: 253, distance: 283.4
click at [204, 253] on div "$45 $45 $105" at bounding box center [466, 245] width 552 height 33
click at [877, 416] on button "Next" at bounding box center [863, 419] width 59 height 27
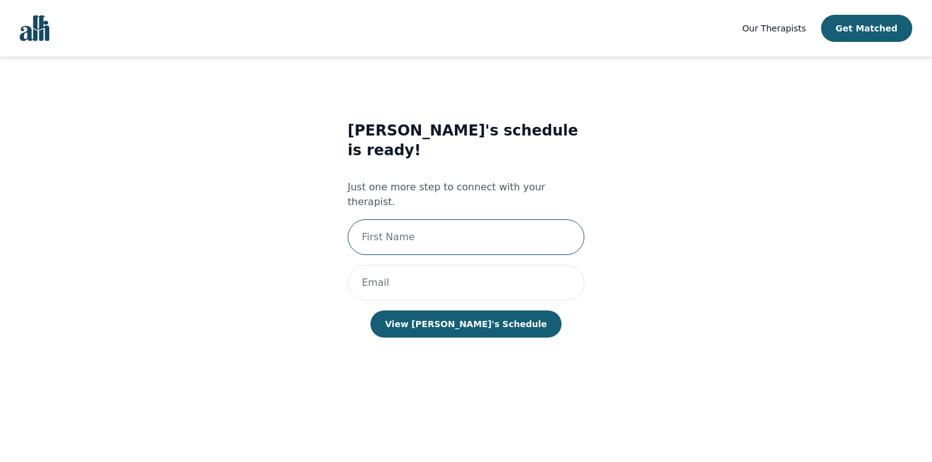
click at [555, 219] on input "text" at bounding box center [466, 237] width 237 height 36
type input "[PERSON_NAME]"
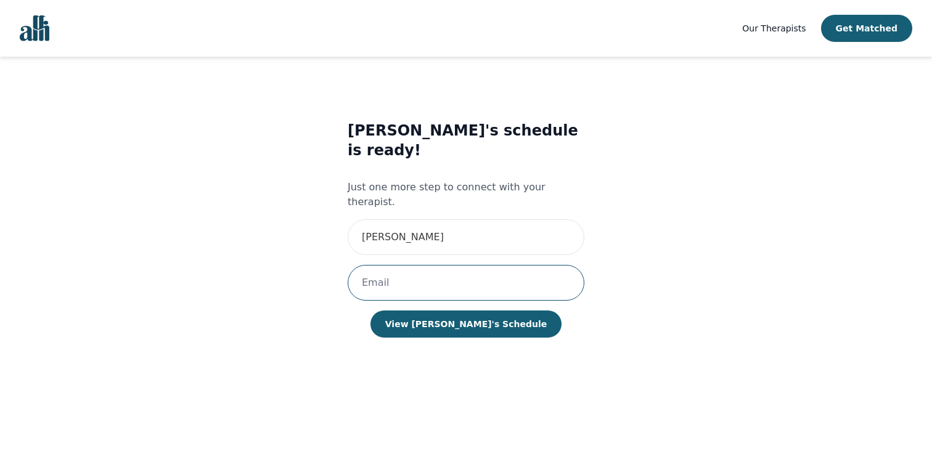
click at [465, 265] on input "email" at bounding box center [466, 283] width 237 height 36
type input "[EMAIL_ADDRESS][DOMAIN_NAME]"
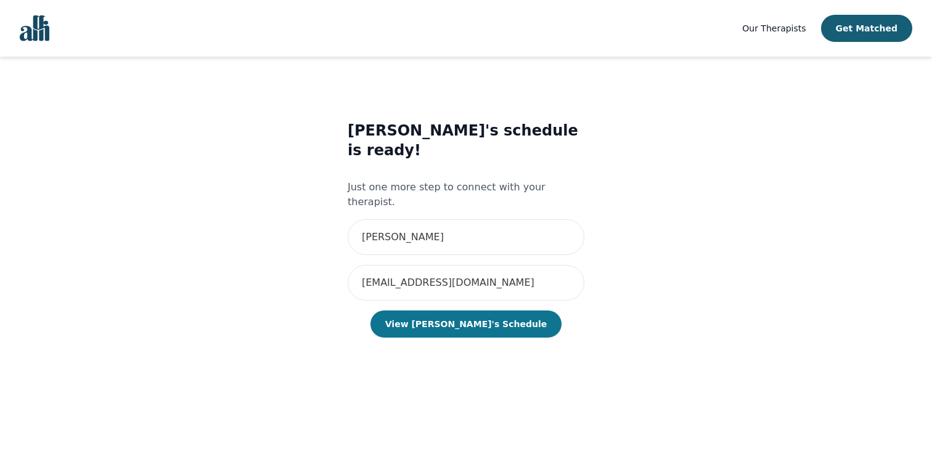
click at [477, 311] on button "View [PERSON_NAME]'s Schedule" at bounding box center [466, 324] width 191 height 27
